Goal: Task Accomplishment & Management: Complete application form

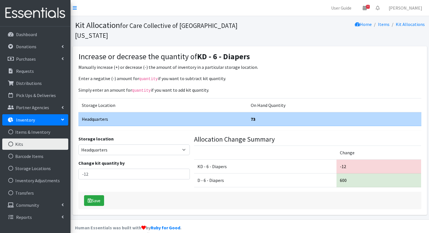
select select "491"
click at [44, 34] on link "Dashboard" at bounding box center [35, 34] width 66 height 11
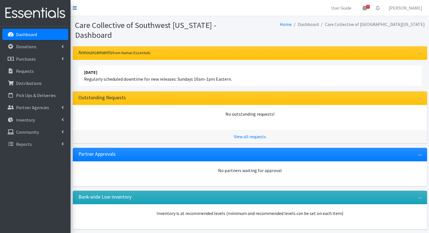
click at [76, 9] on icon at bounding box center [75, 8] width 4 height 5
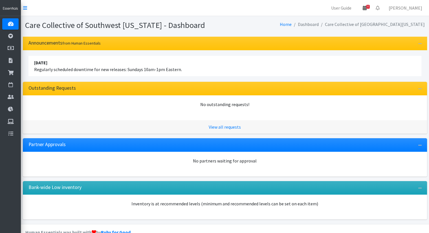
click at [366, 8] on icon at bounding box center [364, 8] width 4 height 5
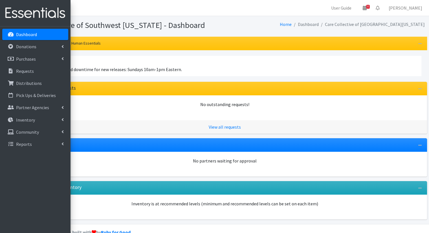
click at [15, 22] on link at bounding box center [35, 13] width 70 height 26
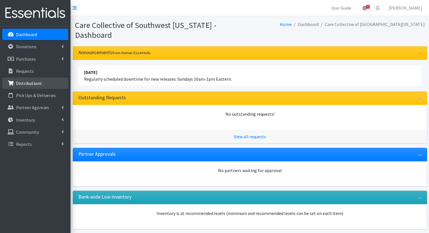
click at [26, 81] on p "Distributions" at bounding box center [29, 83] width 26 height 6
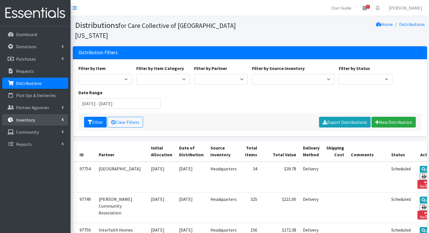
click at [50, 118] on link "Inventory" at bounding box center [35, 119] width 66 height 11
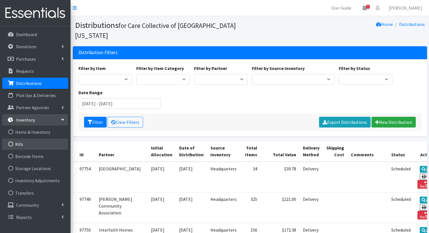
click at [53, 142] on link "Kits" at bounding box center [35, 143] width 66 height 11
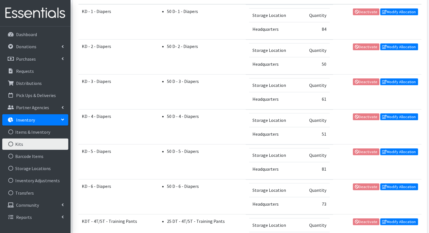
scroll to position [169, 0]
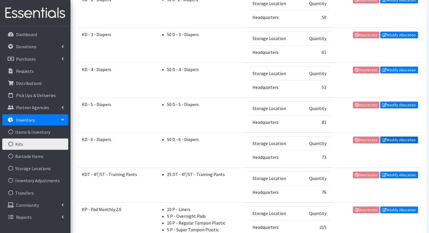
click at [408, 140] on link "Modify Allocation" at bounding box center [399, 139] width 38 height 7
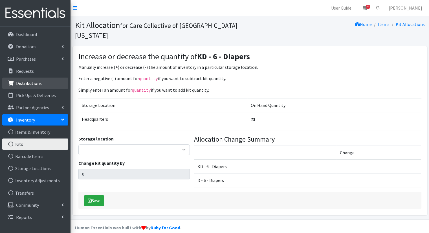
click at [58, 79] on link "Distributions" at bounding box center [35, 83] width 66 height 11
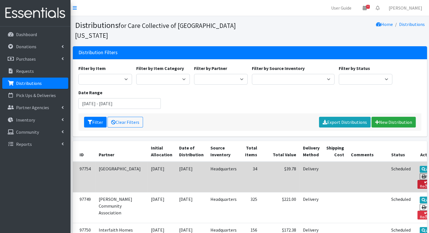
click at [418, 180] on link "Reclaim" at bounding box center [426, 184] width 18 height 9
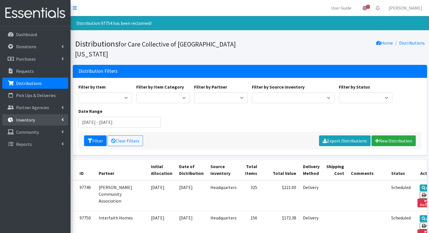
drag, startPoint x: 0, startPoint y: 0, endPoint x: 39, endPoint y: 115, distance: 121.6
click at [39, 115] on link "Inventory" at bounding box center [35, 119] width 66 height 11
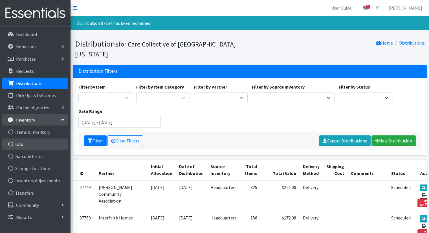
click at [19, 147] on link "Kits" at bounding box center [35, 143] width 66 height 11
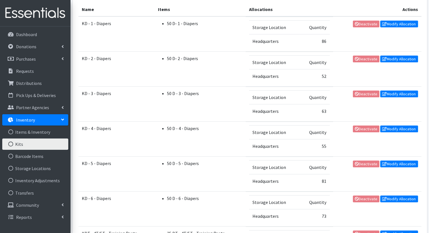
scroll to position [141, 0]
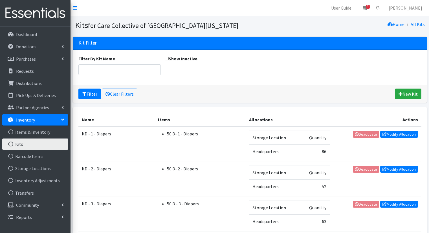
scroll to position [141, 0]
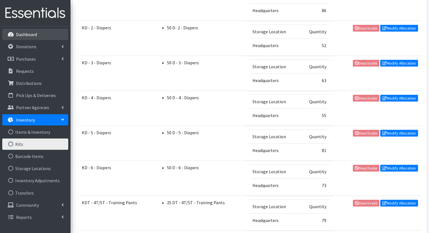
click at [58, 31] on link "Dashboard" at bounding box center [35, 34] width 66 height 11
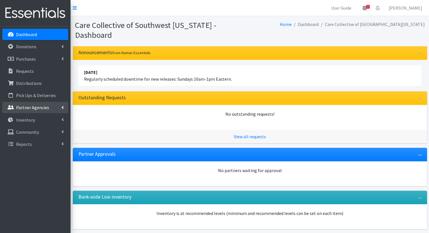
click at [41, 106] on p "Partner Agencies" at bounding box center [32, 108] width 33 height 6
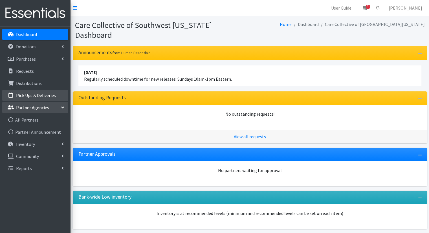
click at [53, 92] on link "Pick Ups & Deliveries" at bounding box center [35, 95] width 66 height 11
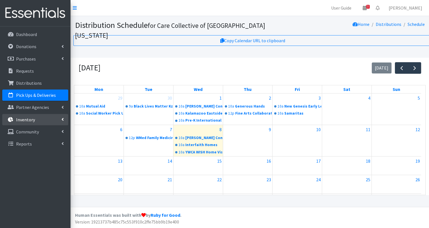
click at [39, 119] on link "Inventory" at bounding box center [35, 119] width 66 height 11
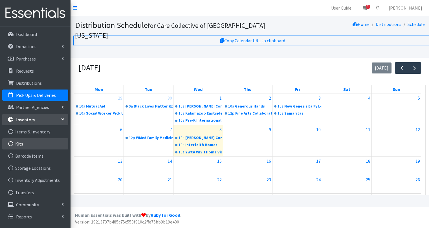
click at [23, 141] on link "Kits" at bounding box center [35, 143] width 66 height 11
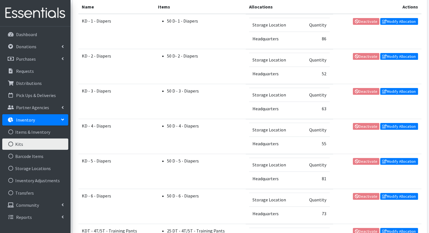
scroll to position [141, 0]
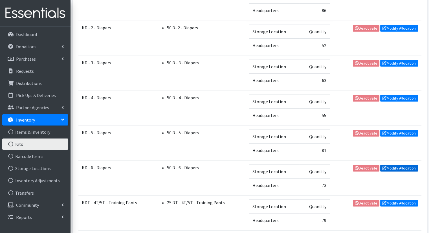
click at [415, 167] on link "Modify Allocation" at bounding box center [399, 168] width 38 height 7
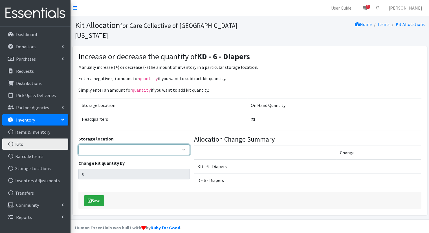
click at [169, 144] on select "Headquarters" at bounding box center [133, 149] width 111 height 11
select select "491"
click at [78, 144] on select "Headquarters" at bounding box center [133, 149] width 111 height 11
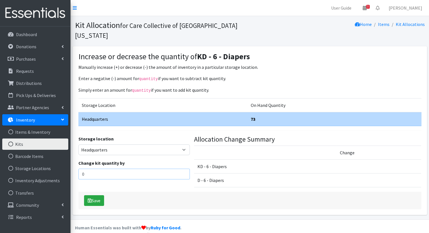
click at [142, 169] on input "0" at bounding box center [133, 174] width 111 height 11
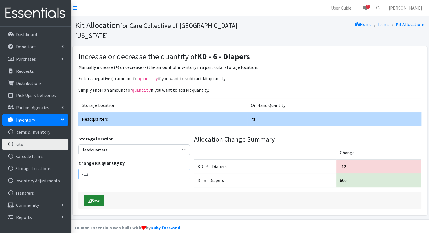
type input "-12"
click at [97, 195] on button "Save" at bounding box center [94, 200] width 20 height 11
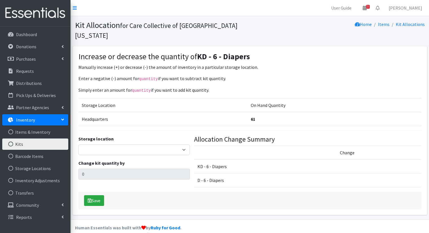
click at [38, 141] on link "Kits" at bounding box center [35, 143] width 66 height 11
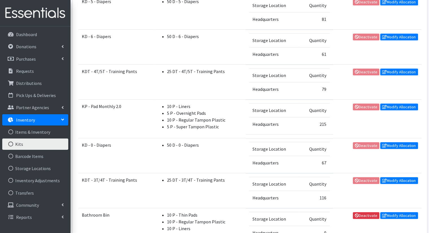
scroll to position [282, 0]
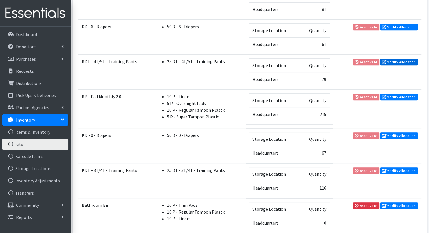
click at [398, 62] on link "Modify Allocation" at bounding box center [399, 62] width 38 height 7
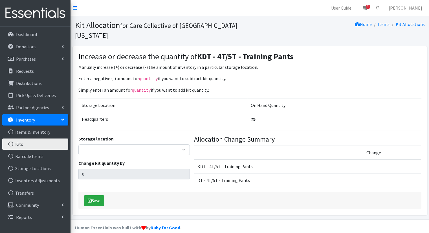
click at [156, 135] on div "Storage location Headquarters" at bounding box center [133, 145] width 111 height 20
click at [155, 144] on select "Headquarters" at bounding box center [133, 149] width 111 height 11
select select "491"
click at [78, 144] on select "Headquarters" at bounding box center [133, 149] width 111 height 11
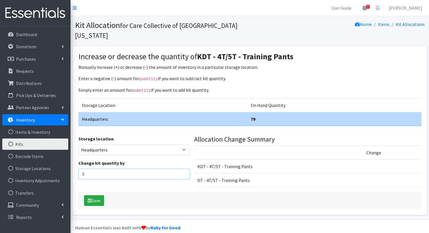
click at [141, 169] on input "0" at bounding box center [133, 174] width 111 height 11
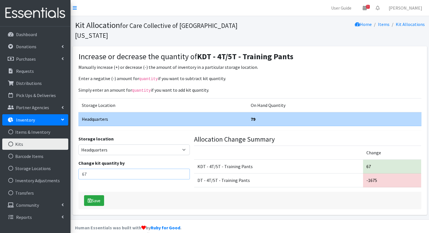
type input "6"
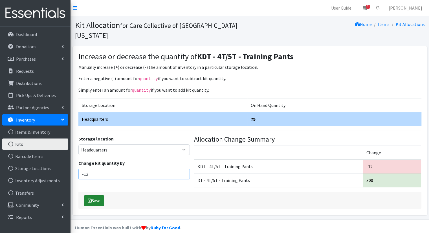
type input "-12"
click at [99, 195] on button "Save" at bounding box center [94, 200] width 20 height 11
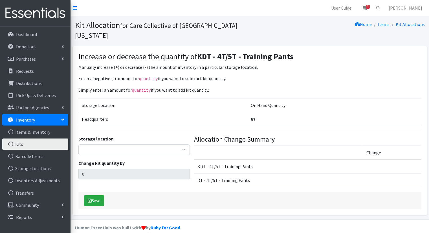
click at [61, 141] on link "Kits" at bounding box center [35, 143] width 66 height 11
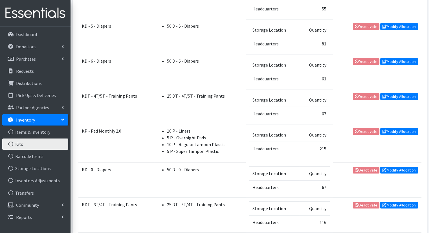
scroll to position [282, 0]
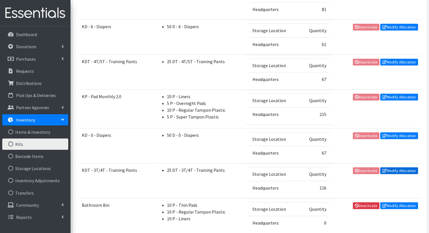
click at [402, 168] on link "Modify Allocation" at bounding box center [399, 170] width 38 height 7
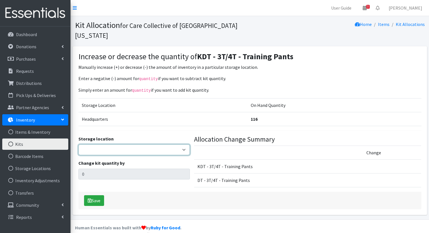
click at [105, 144] on select "Headquarters" at bounding box center [133, 149] width 111 height 11
select select "491"
click at [78, 144] on select "Headquarters" at bounding box center [133, 149] width 111 height 11
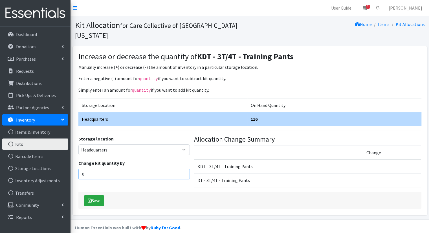
click at [155, 169] on input "0" at bounding box center [133, 174] width 111 height 11
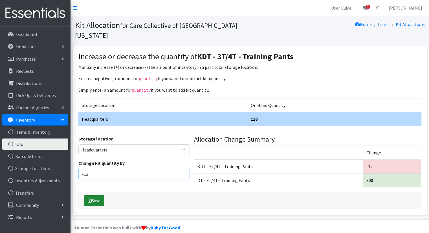
type input "-12"
click at [96, 195] on button "Save" at bounding box center [94, 200] width 20 height 11
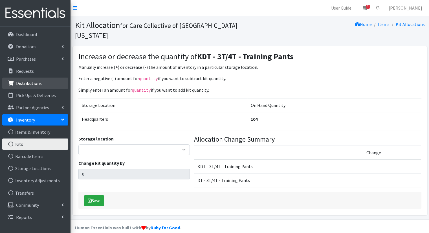
click at [43, 79] on link "Distributions" at bounding box center [35, 83] width 66 height 11
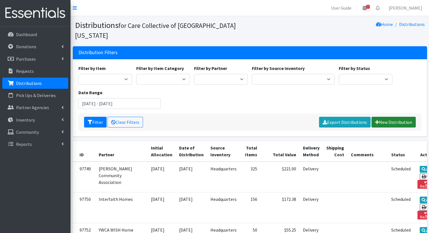
click at [410, 117] on link "New Distribution" at bounding box center [393, 122] width 44 height 11
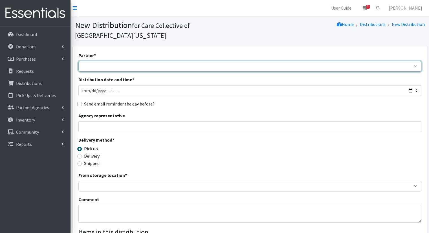
click at [346, 61] on select "African Community Kalamazoo Black Lives Matter Kzoo/[GEOGRAPHIC_DATA] Diaper Tr…" at bounding box center [249, 66] width 343 height 11
select select "7978"
click at [78, 61] on select "African Community Kalamazoo Black Lives Matter Kzoo/[GEOGRAPHIC_DATA] Diaper Tr…" at bounding box center [249, 66] width 343 height 11
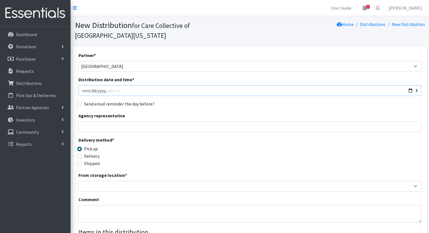
click at [411, 85] on input "Distribution date and time *" at bounding box center [249, 90] width 343 height 11
click at [410, 85] on input "Distribution date and time *" at bounding box center [249, 90] width 343 height 11
click at [209, 112] on div "Agency representative" at bounding box center [249, 122] width 343 height 20
click at [408, 85] on input "Distribution date and time *" at bounding box center [249, 90] width 343 height 11
type input "[DATE]T10:00"
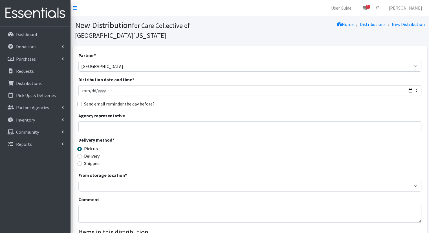
click at [219, 101] on div "Partner * [DEMOGRAPHIC_DATA] Community Kalamazoo Black Lives Matter Kzoo/[GEOGR…" at bounding box center [249, 180] width 343 height 257
click at [94, 152] on label "Delivery" at bounding box center [92, 155] width 16 height 7
click at [82, 154] on input "Delivery" at bounding box center [79, 156] width 5 height 5
radio input "true"
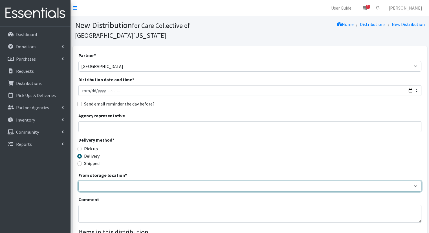
drag, startPoint x: 101, startPoint y: 179, endPoint x: 105, endPoint y: 177, distance: 4.2
click at [103, 181] on select "Headquarters" at bounding box center [249, 186] width 343 height 11
select select "491"
click at [78, 181] on select "Headquarters" at bounding box center [249, 186] width 343 height 11
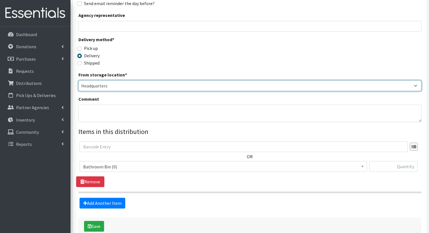
scroll to position [123, 0]
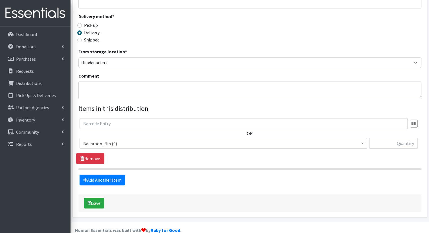
click at [258, 138] on span "Bathroom Bin (0)" at bounding box center [222, 143] width 287 height 11
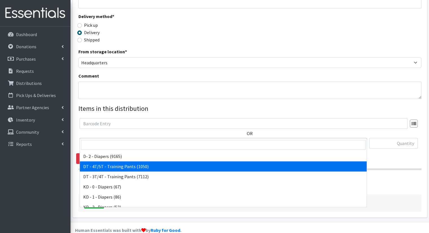
scroll to position [85, 0]
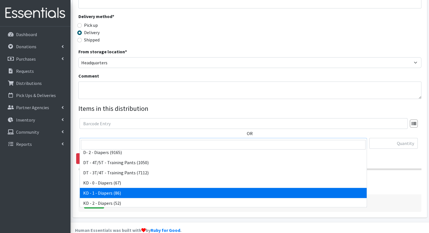
select select "15497"
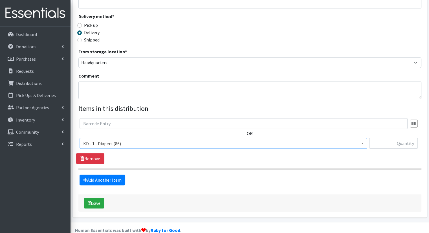
drag, startPoint x: 386, startPoint y: 141, endPoint x: 390, endPoint y: 138, distance: 4.8
click at [389, 139] on div at bounding box center [393, 145] width 48 height 15
click at [394, 138] on input "text" at bounding box center [393, 143] width 48 height 11
type input "2"
drag, startPoint x: 112, startPoint y: 160, endPoint x: 97, endPoint y: 169, distance: 17.5
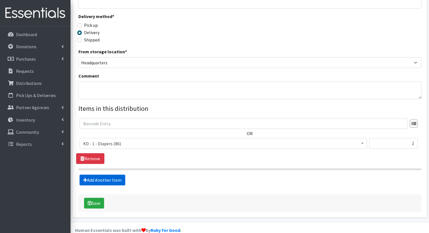
click at [100, 167] on fieldset "Items in this distribution OR Bathroom Bin (0) D - 0 - Diapers (14950) D - 3 - …" at bounding box center [249, 144] width 343 height 82
click at [99, 174] on link "Add Another Item" at bounding box center [102, 179] width 46 height 11
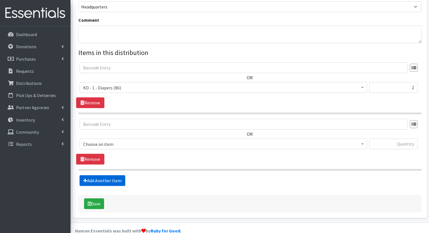
scroll to position [180, 0]
click at [186, 140] on span "Bathroom Bin (0)" at bounding box center [223, 144] width 280 height 8
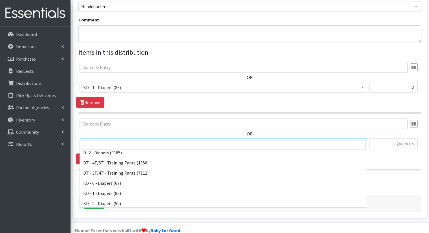
scroll to position [113, 0]
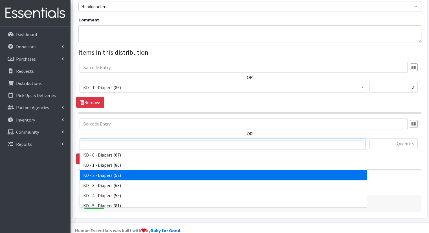
select select "15498"
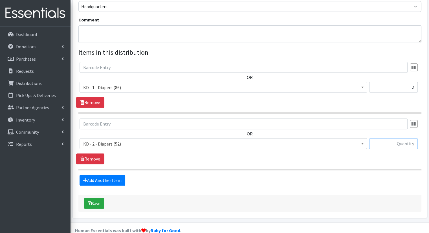
click at [379, 138] on input "text" at bounding box center [393, 143] width 48 height 11
type input "2"
click at [112, 175] on link "Add Another Item" at bounding box center [102, 180] width 46 height 11
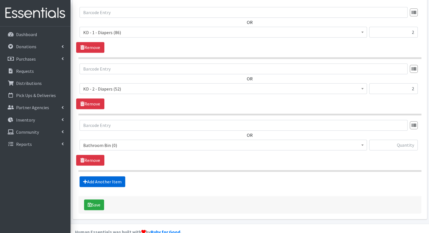
scroll to position [236, 0]
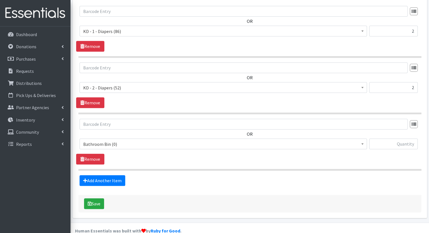
click at [174, 139] on span "Bathroom Bin (0) D - 0 - Diapers (14950) D - 3 - Diapers (14189) D - 4 - Diaper…" at bounding box center [222, 145] width 287 height 15
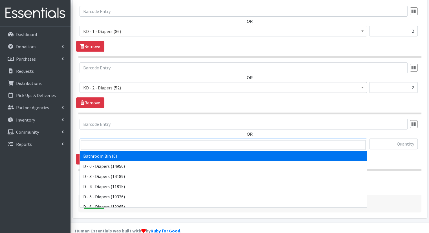
click at [180, 140] on span "Bathroom Bin (0)" at bounding box center [223, 144] width 280 height 8
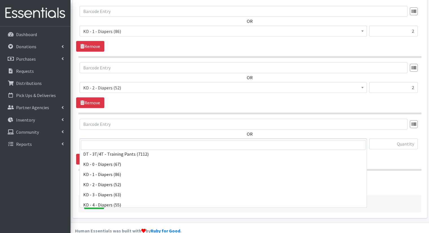
scroll to position [113, 0]
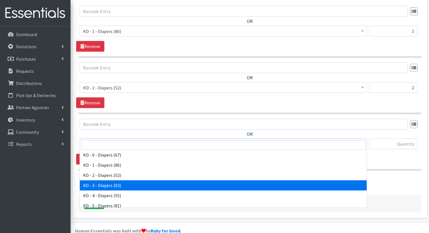
select select "15499"
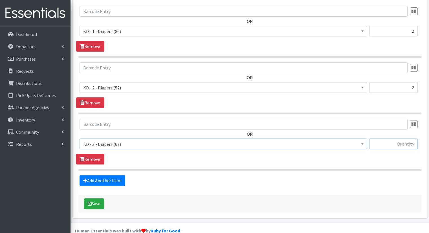
drag, startPoint x: 378, startPoint y: 133, endPoint x: 375, endPoint y: 136, distance: 3.8
click at [377, 138] on input "text" at bounding box center [393, 143] width 48 height 11
type input "2"
click at [122, 175] on link "Add Another Item" at bounding box center [102, 180] width 46 height 11
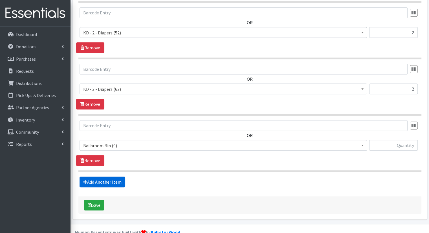
scroll to position [292, 0]
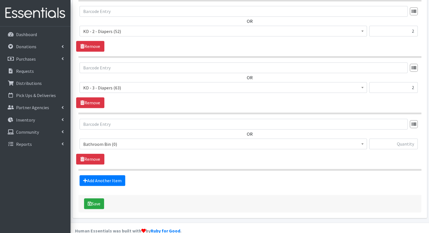
click at [170, 140] on span "Bathroom Bin (0)" at bounding box center [223, 144] width 280 height 8
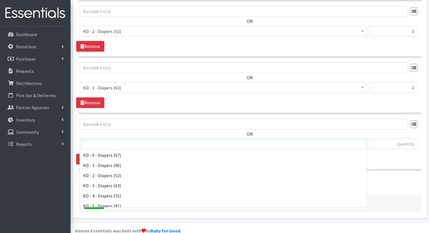
scroll to position [113, 0]
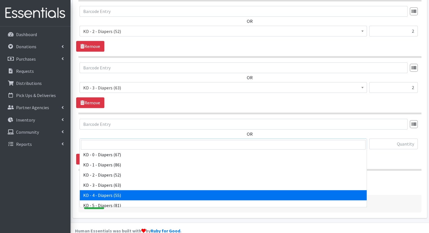
select select "15500"
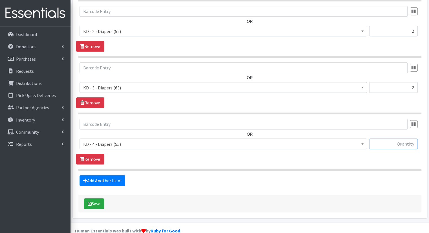
click at [390, 138] on input "text" at bounding box center [393, 143] width 48 height 11
type input "4"
click at [111, 175] on link "Add Another Item" at bounding box center [102, 180] width 46 height 11
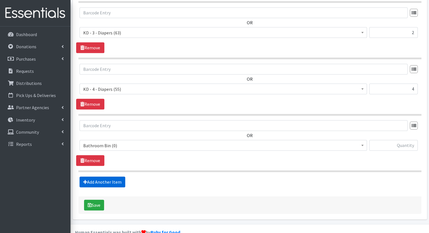
scroll to position [348, 0]
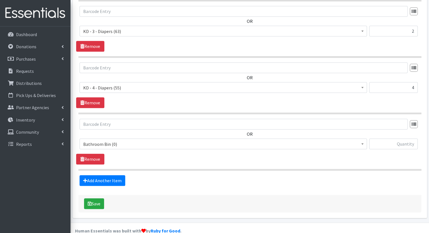
click at [168, 140] on span "Bathroom Bin (0)" at bounding box center [223, 144] width 280 height 8
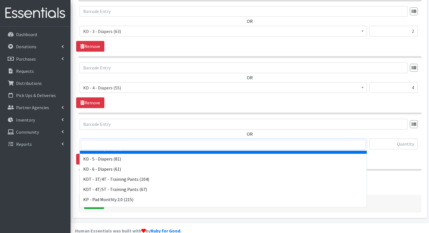
scroll to position [169, 0]
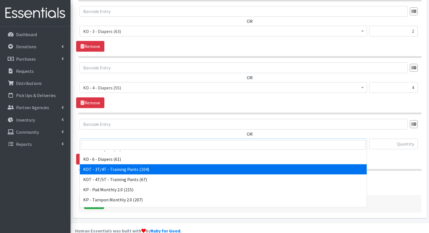
drag, startPoint x: 167, startPoint y: 172, endPoint x: 167, endPoint y: 167, distance: 5.1
select select "15506"
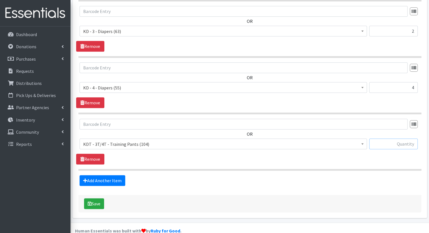
click at [377, 138] on input "text" at bounding box center [393, 143] width 48 height 11
type input "3"
click at [115, 175] on link "Add Another Item" at bounding box center [102, 180] width 46 height 11
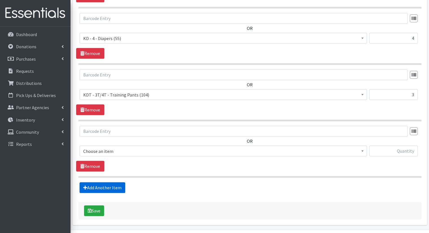
scroll to position [404, 0]
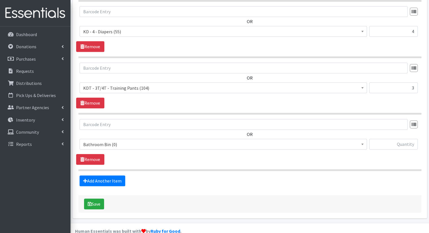
click at [189, 140] on span "Bathroom Bin (0)" at bounding box center [223, 144] width 280 height 8
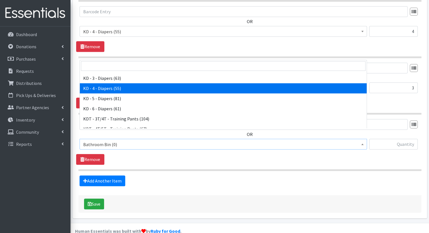
scroll to position [169, 0]
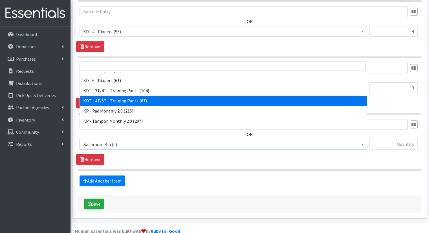
select select "15507"
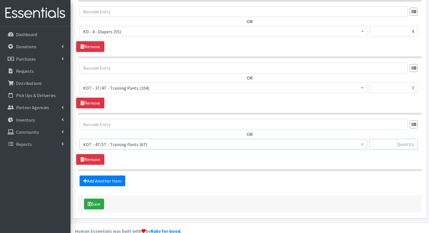
click at [403, 139] on input "text" at bounding box center [393, 144] width 48 height 11
type input "3"
click at [115, 175] on link "Add Another Item" at bounding box center [102, 180] width 46 height 11
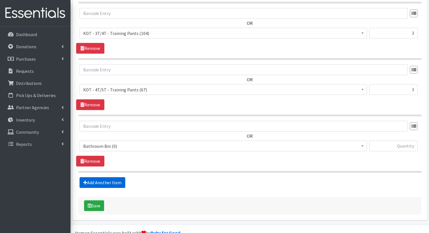
scroll to position [461, 0]
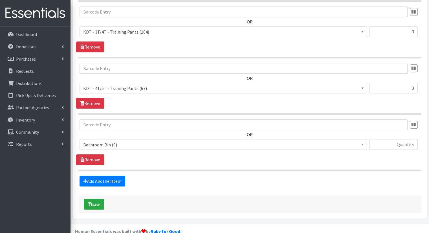
click at [180, 127] on div "OR Bathroom Bin (0) D - 0 - Diapers (14950) D - 3 - Diapers (14189) D - 4 - Dia…" at bounding box center [249, 136] width 347 height 35
click at [181, 141] on span "Bathroom Bin (0)" at bounding box center [223, 145] width 280 height 8
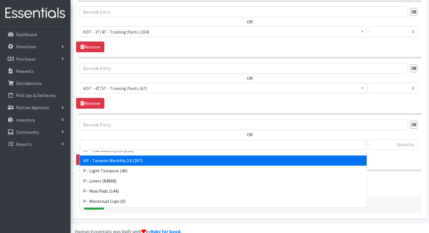
scroll to position [278, 0]
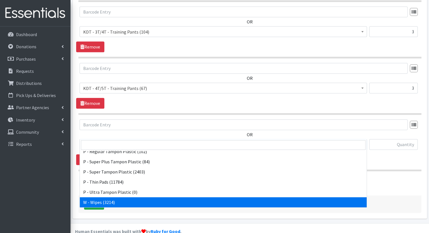
select select "15495"
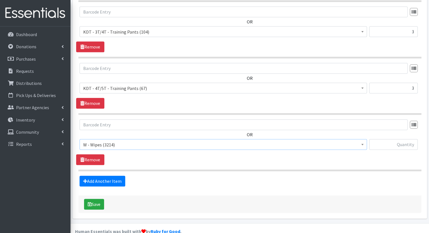
drag, startPoint x: 401, startPoint y: 121, endPoint x: 396, endPoint y: 134, distance: 14.1
click at [400, 126] on div "OR Bathroom Bin (0) D - 0 - Diapers (14950) D - 3 - Diapers (14189) D - 4 - Dia…" at bounding box center [249, 136] width 347 height 35
click at [393, 139] on input "text" at bounding box center [393, 144] width 48 height 11
type input "18"
click at [97, 199] on button "Save" at bounding box center [94, 204] width 20 height 11
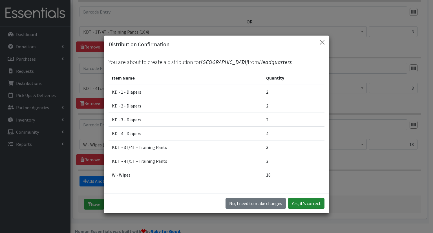
click at [291, 202] on button "Yes, it's correct" at bounding box center [306, 203] width 36 height 11
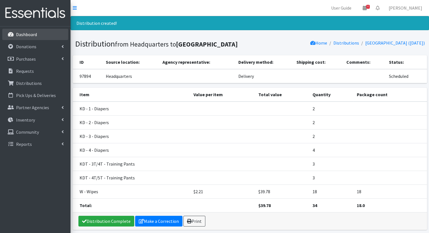
click at [44, 36] on link "Dashboard" at bounding box center [35, 34] width 66 height 11
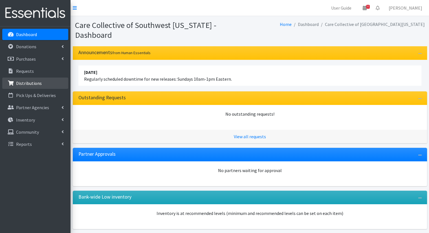
click at [37, 88] on link "Distributions" at bounding box center [35, 83] width 66 height 11
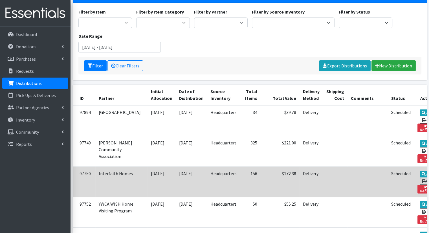
scroll to position [85, 0]
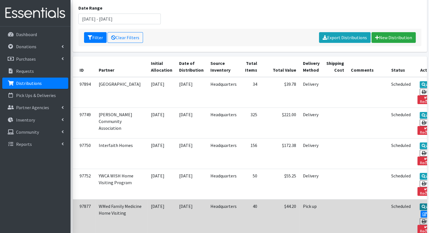
click at [419, 203] on link "View" at bounding box center [427, 206] width 16 height 7
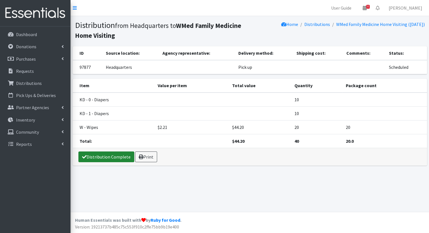
click at [103, 153] on link "Distribution Complete" at bounding box center [106, 156] width 56 height 11
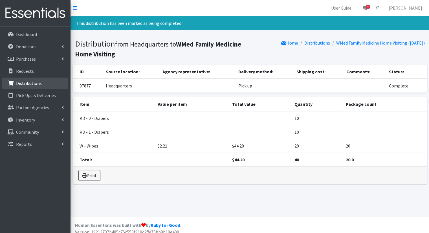
click at [59, 88] on link "Distributions" at bounding box center [35, 83] width 66 height 11
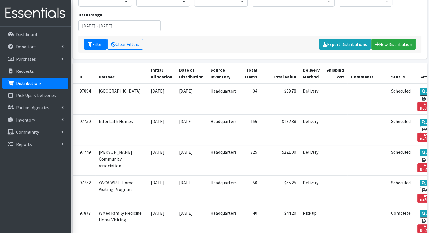
scroll to position [85, 0]
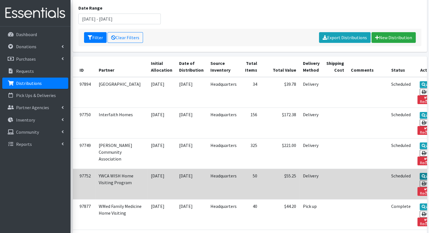
click at [421, 174] on icon at bounding box center [423, 176] width 4 height 4
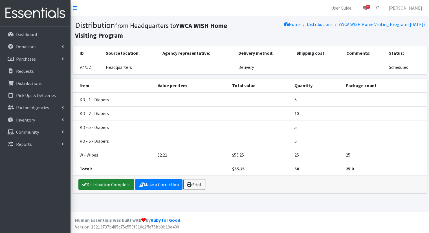
click at [103, 183] on link "Distribution Complete" at bounding box center [106, 184] width 56 height 11
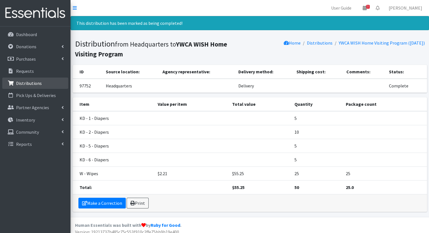
click at [56, 81] on link "Distributions" at bounding box center [35, 83] width 66 height 11
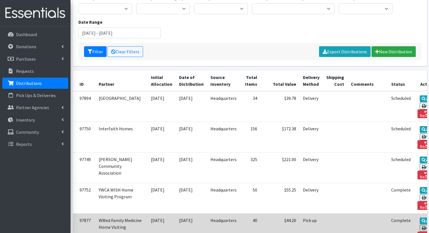
scroll to position [85, 0]
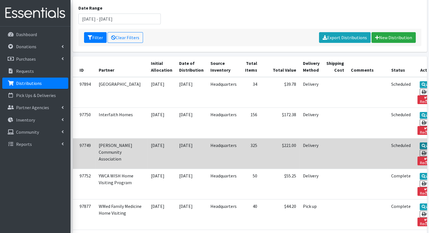
click at [421, 144] on icon at bounding box center [423, 146] width 4 height 4
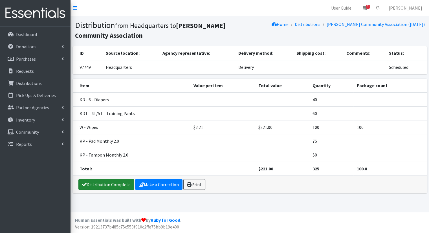
click at [118, 182] on link "Distribution Complete" at bounding box center [106, 184] width 56 height 11
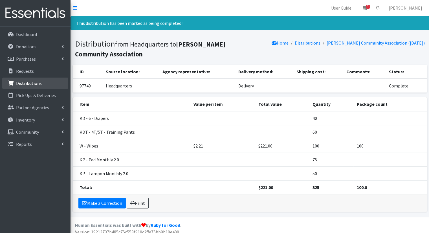
click at [44, 82] on link "Distributions" at bounding box center [35, 83] width 66 height 11
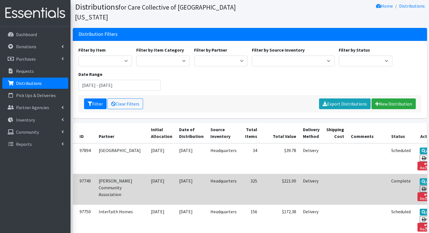
scroll to position [56, 0]
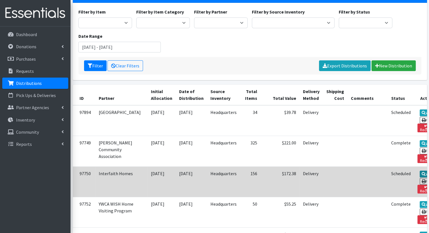
click at [419, 171] on link "View" at bounding box center [427, 174] width 16 height 7
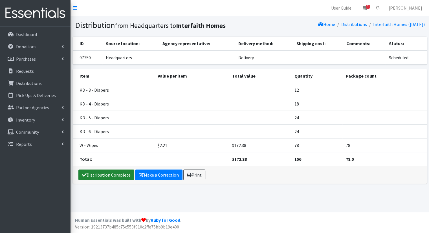
click at [110, 172] on link "Distribution Complete" at bounding box center [106, 174] width 56 height 11
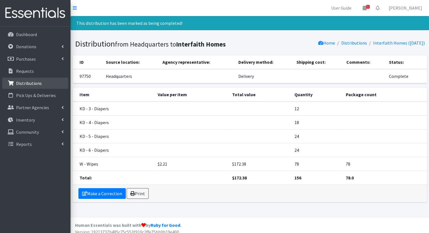
click at [26, 81] on p "Distributions" at bounding box center [29, 83] width 26 height 6
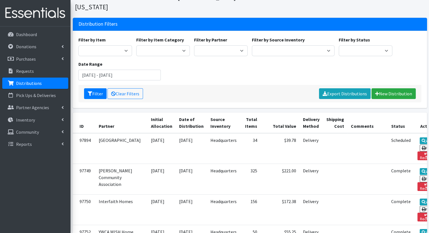
scroll to position [28, 0]
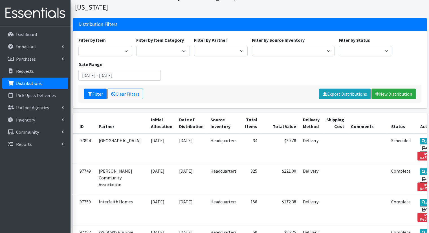
click at [216, 66] on div "Filter by Item 0 - Diapers 2.0 Bathroom Bin D - 0 - Diapers D- 1 - Diapers D- 2…" at bounding box center [249, 61] width 347 height 48
click at [18, 121] on p "Inventory" at bounding box center [25, 120] width 19 height 6
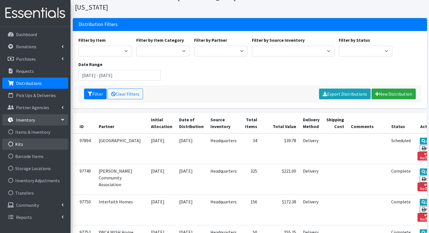
click at [22, 149] on link "Kits" at bounding box center [35, 143] width 66 height 11
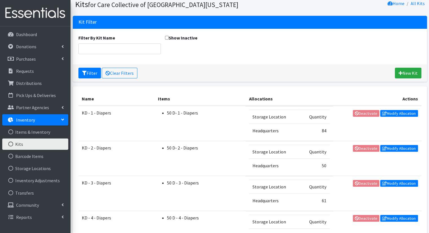
scroll to position [11, 0]
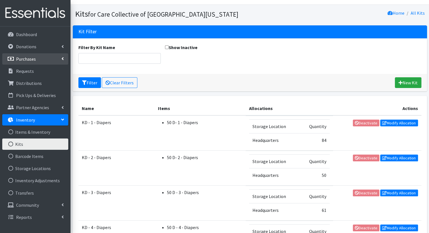
click at [54, 63] on link "Purchases" at bounding box center [35, 58] width 66 height 11
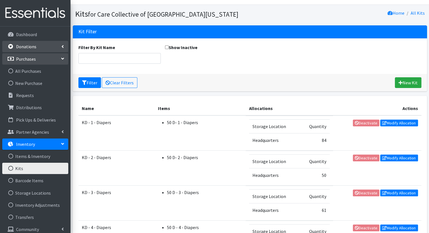
click at [57, 48] on link "Donations" at bounding box center [35, 46] width 66 height 11
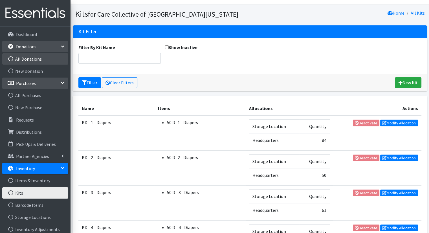
click at [48, 56] on link "All Donations" at bounding box center [35, 58] width 66 height 11
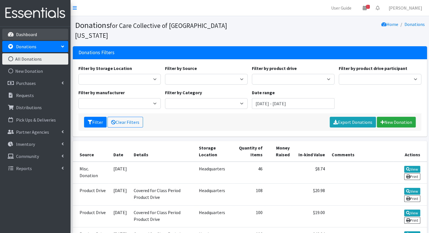
click at [46, 34] on link "Dashboard" at bounding box center [35, 34] width 66 height 11
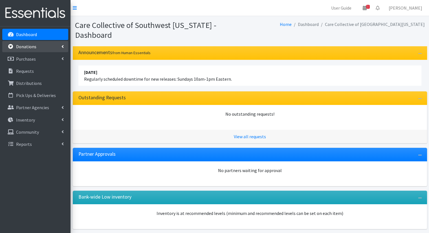
click at [67, 50] on link "Donations" at bounding box center [35, 46] width 66 height 11
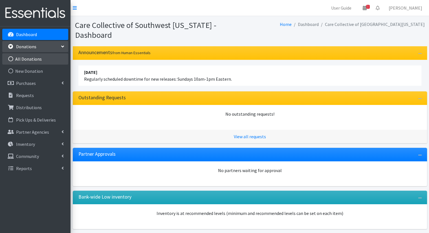
click at [45, 63] on link "All Donations" at bounding box center [35, 58] width 66 height 11
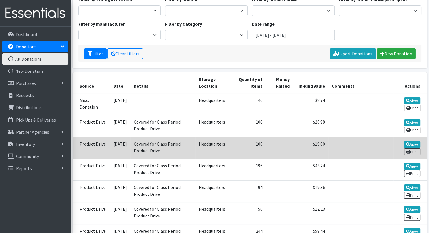
scroll to position [85, 0]
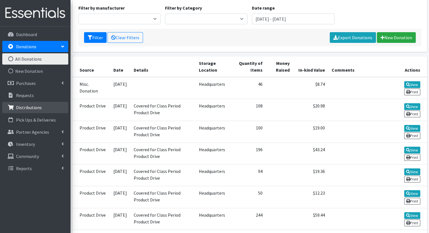
click at [19, 107] on p "Distributions" at bounding box center [29, 108] width 26 height 6
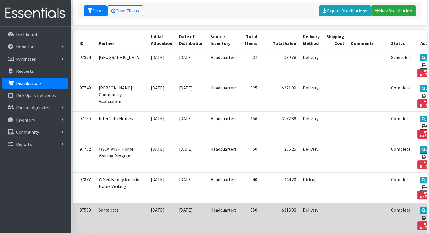
scroll to position [113, 0]
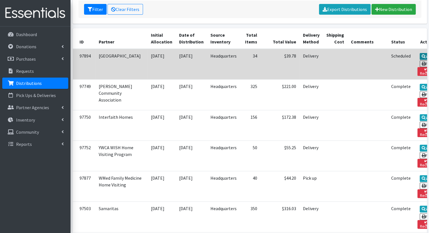
click at [419, 53] on link "View" at bounding box center [427, 56] width 16 height 7
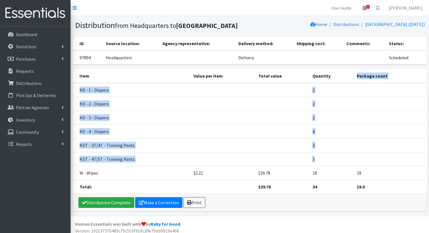
drag, startPoint x: 330, startPoint y: 82, endPoint x: 315, endPoint y: 164, distance: 83.3
click at [315, 164] on table "Item Value per item Total value Quantity Package count KD - 1 - Diapers 2 KD - …" at bounding box center [250, 131] width 354 height 125
click at [315, 164] on td "3" at bounding box center [331, 159] width 45 height 14
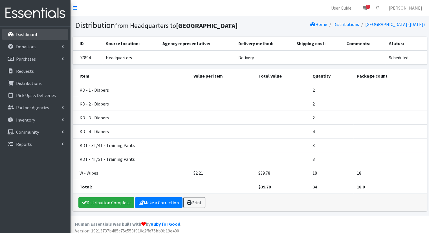
click at [37, 31] on link "Dashboard" at bounding box center [35, 34] width 66 height 11
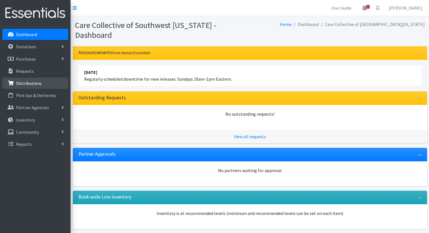
click at [46, 85] on link "Distributions" at bounding box center [35, 83] width 66 height 11
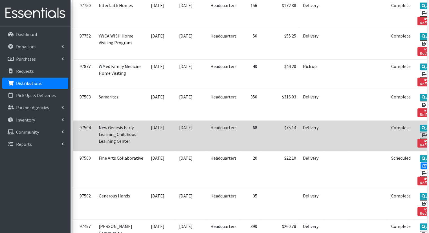
scroll to position [225, 0]
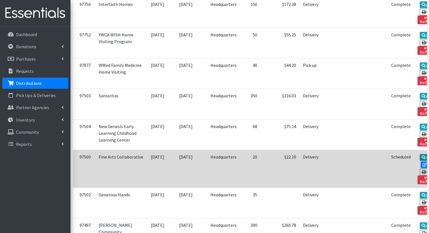
click at [419, 154] on link "View" at bounding box center [427, 157] width 16 height 7
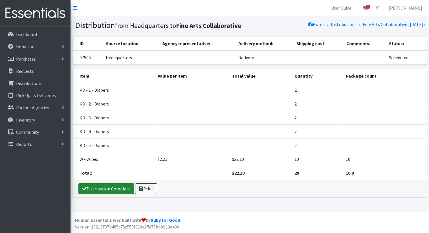
click at [116, 188] on link "Distribution Complete" at bounding box center [106, 188] width 56 height 11
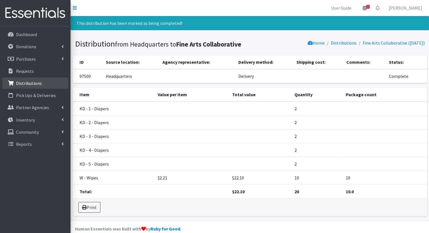
click at [56, 86] on link "Distributions" at bounding box center [35, 83] width 66 height 11
